Goal: Information Seeking & Learning: Learn about a topic

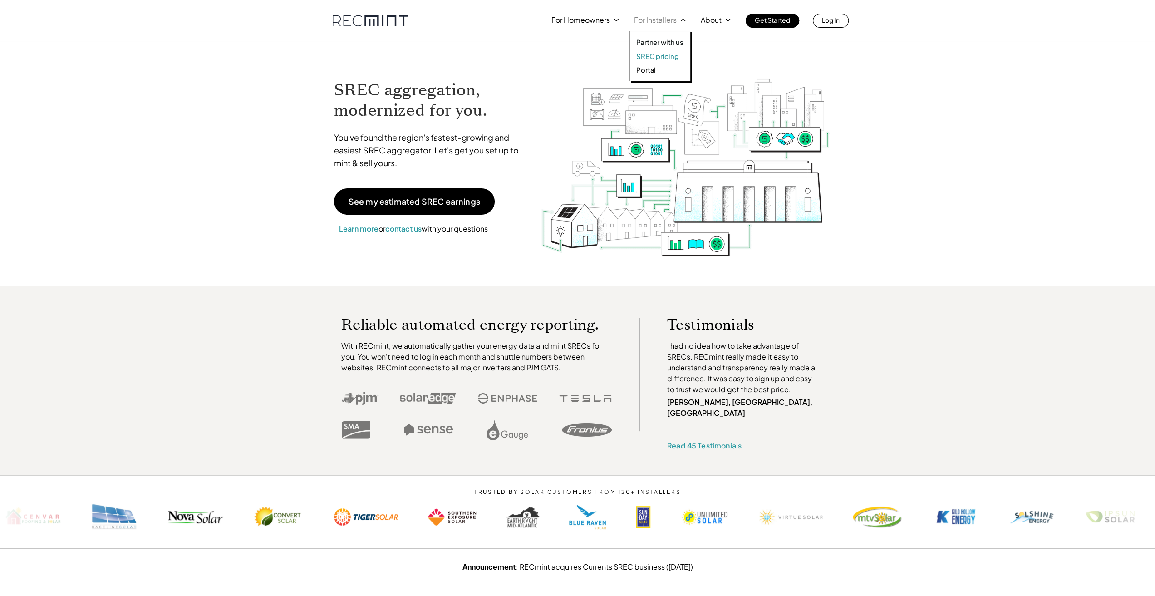
click at [652, 54] on p "SREC pricing" at bounding box center [657, 56] width 42 height 9
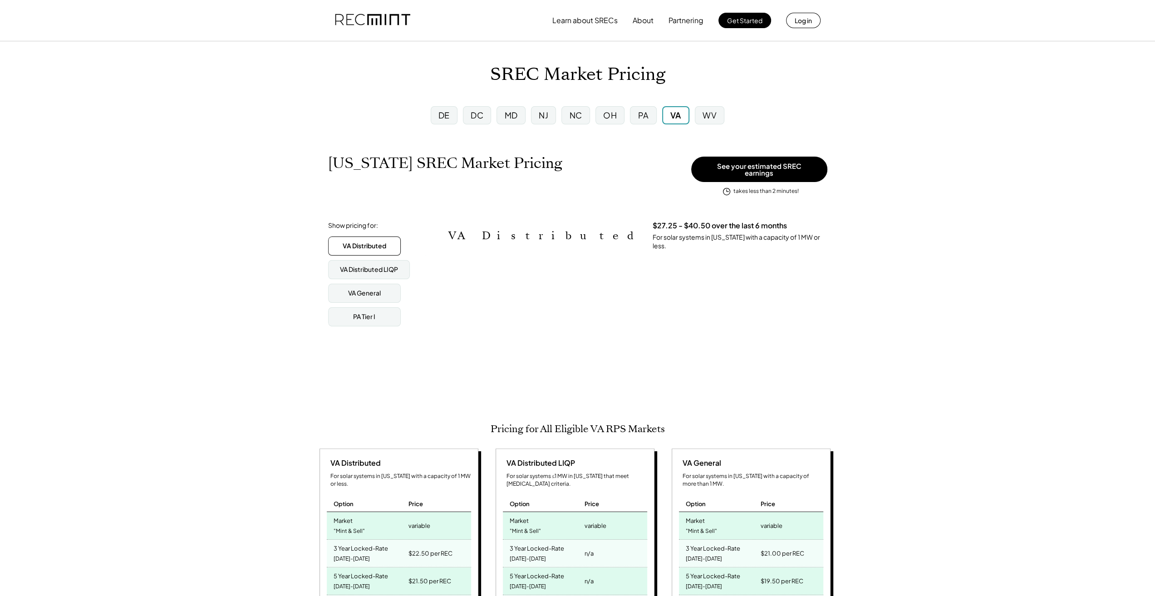
scroll to position [150, 401]
click at [516, 117] on div "MD" at bounding box center [511, 114] width 13 height 11
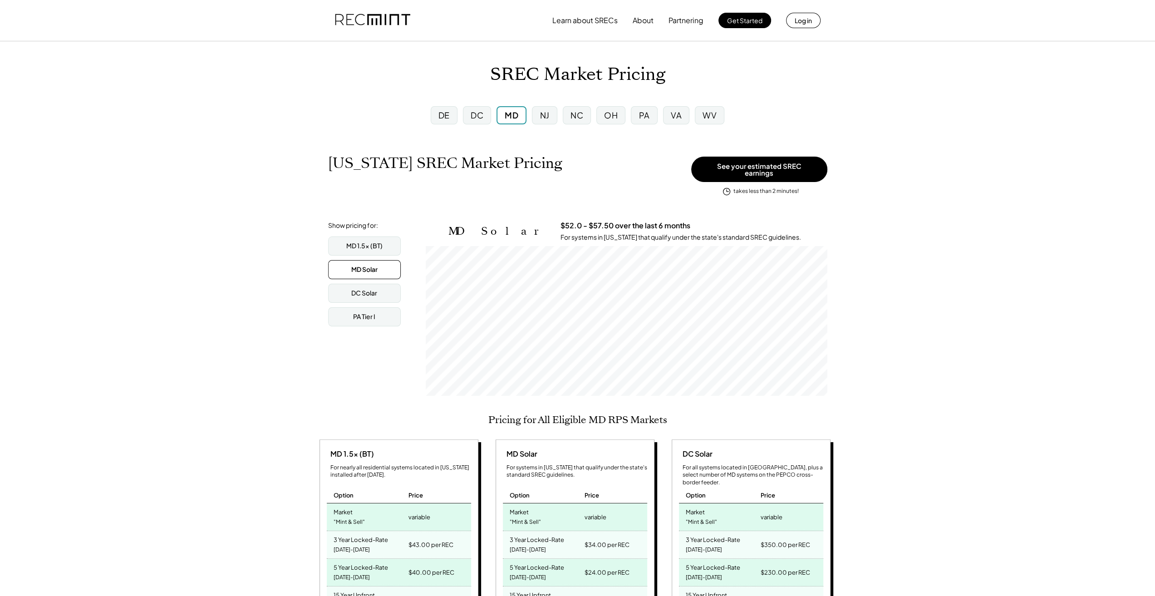
scroll to position [150, 401]
